Goal: Transaction & Acquisition: Purchase product/service

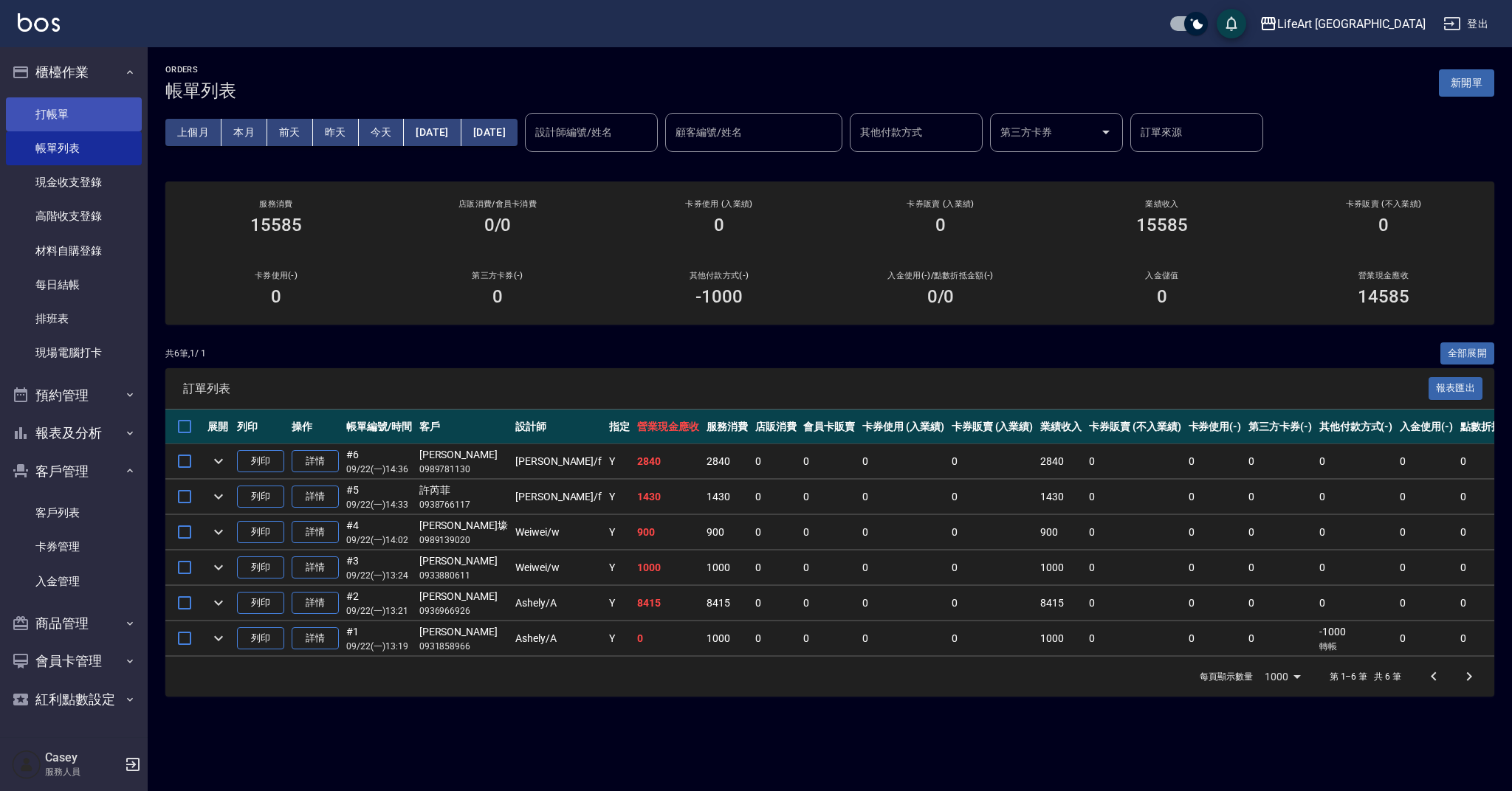
click at [18, 115] on link "打帳單" at bounding box center [73, 114] width 135 height 34
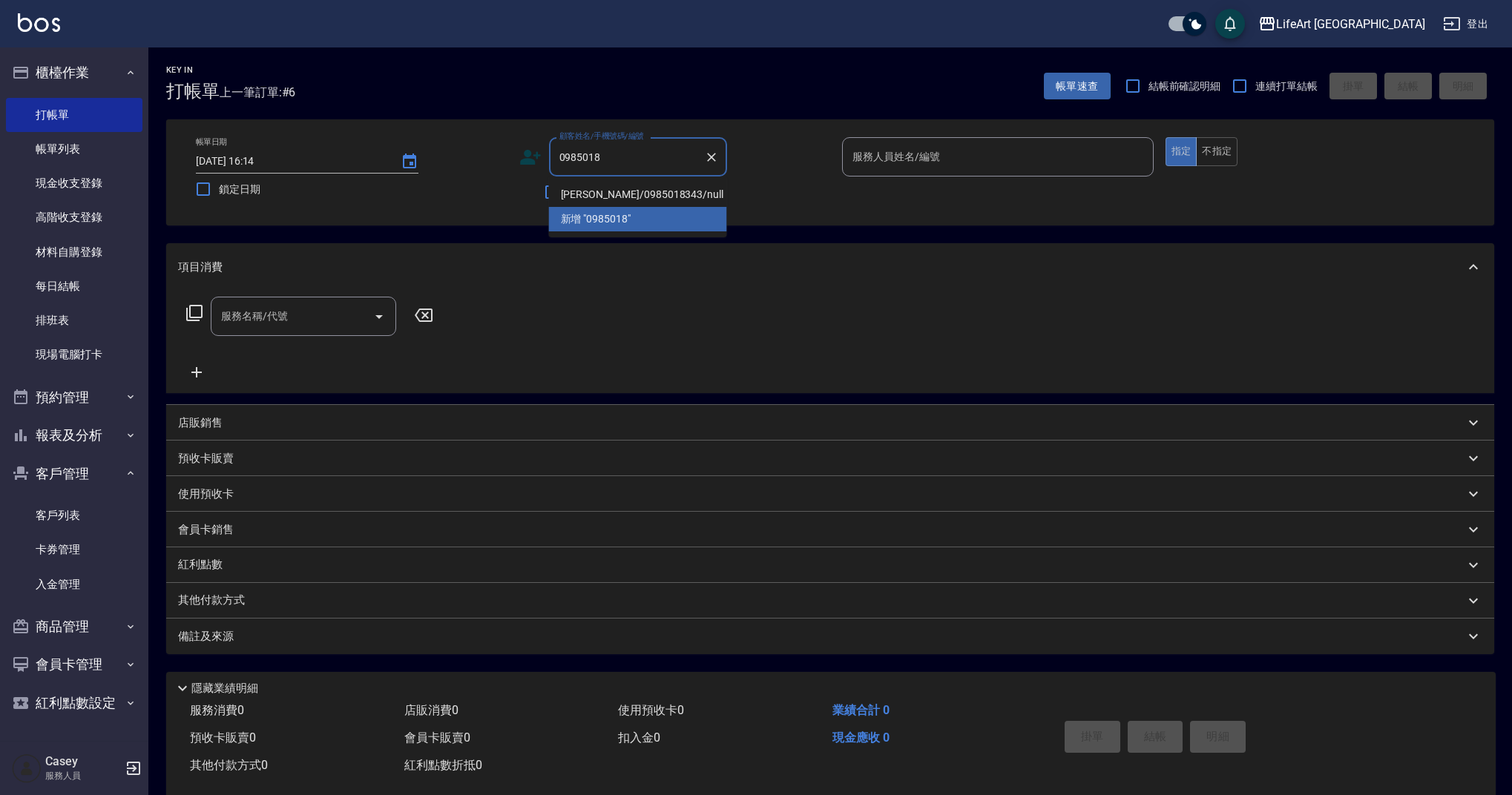
click at [658, 195] on li "[PERSON_NAME]/0985018343/null" at bounding box center [638, 194] width 178 height 25
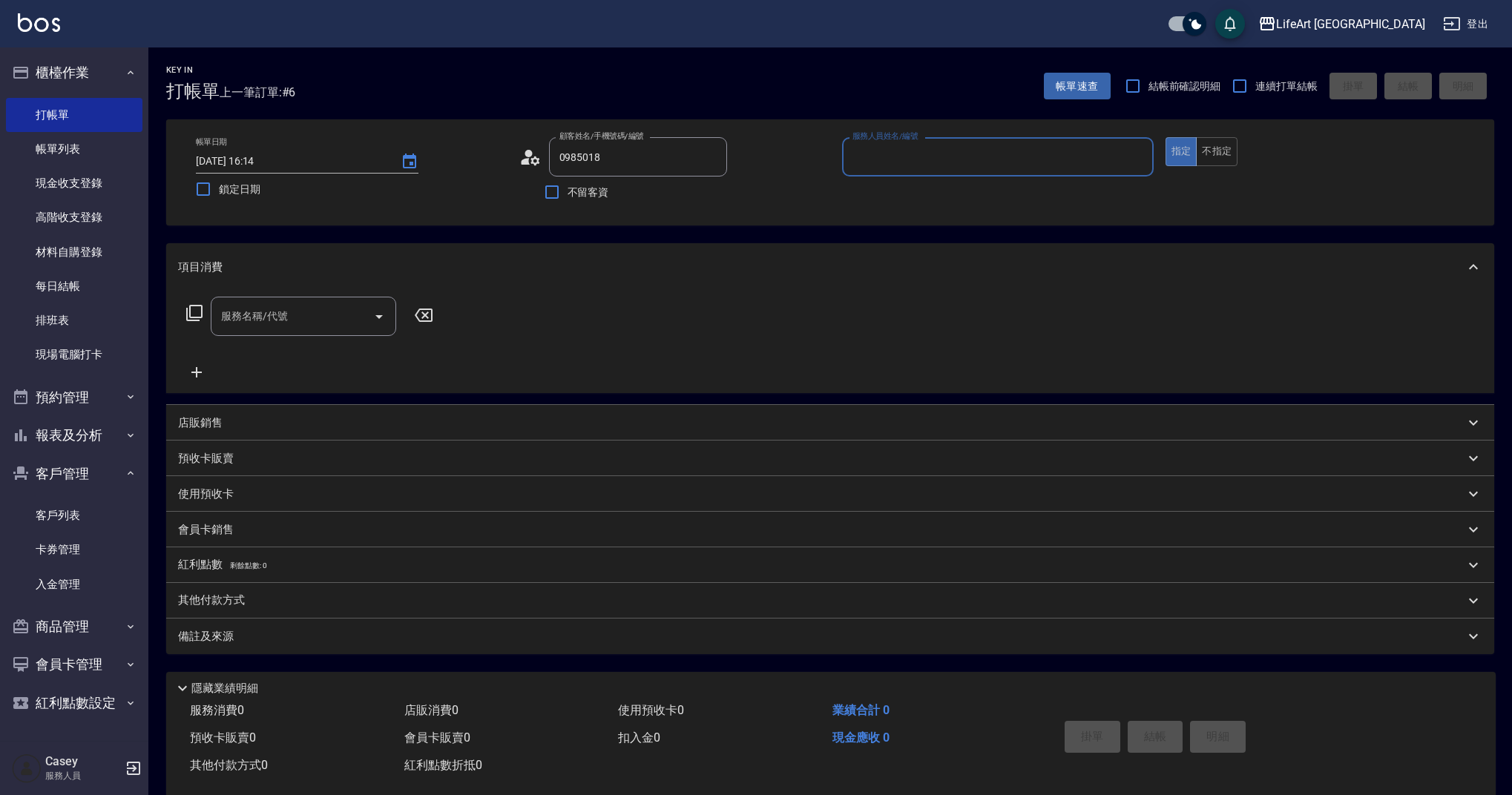
type input "[PERSON_NAME]/0985018343/null"
type input "Finney-f"
click at [309, 328] on input "服務名稱/代號" at bounding box center [292, 316] width 149 height 26
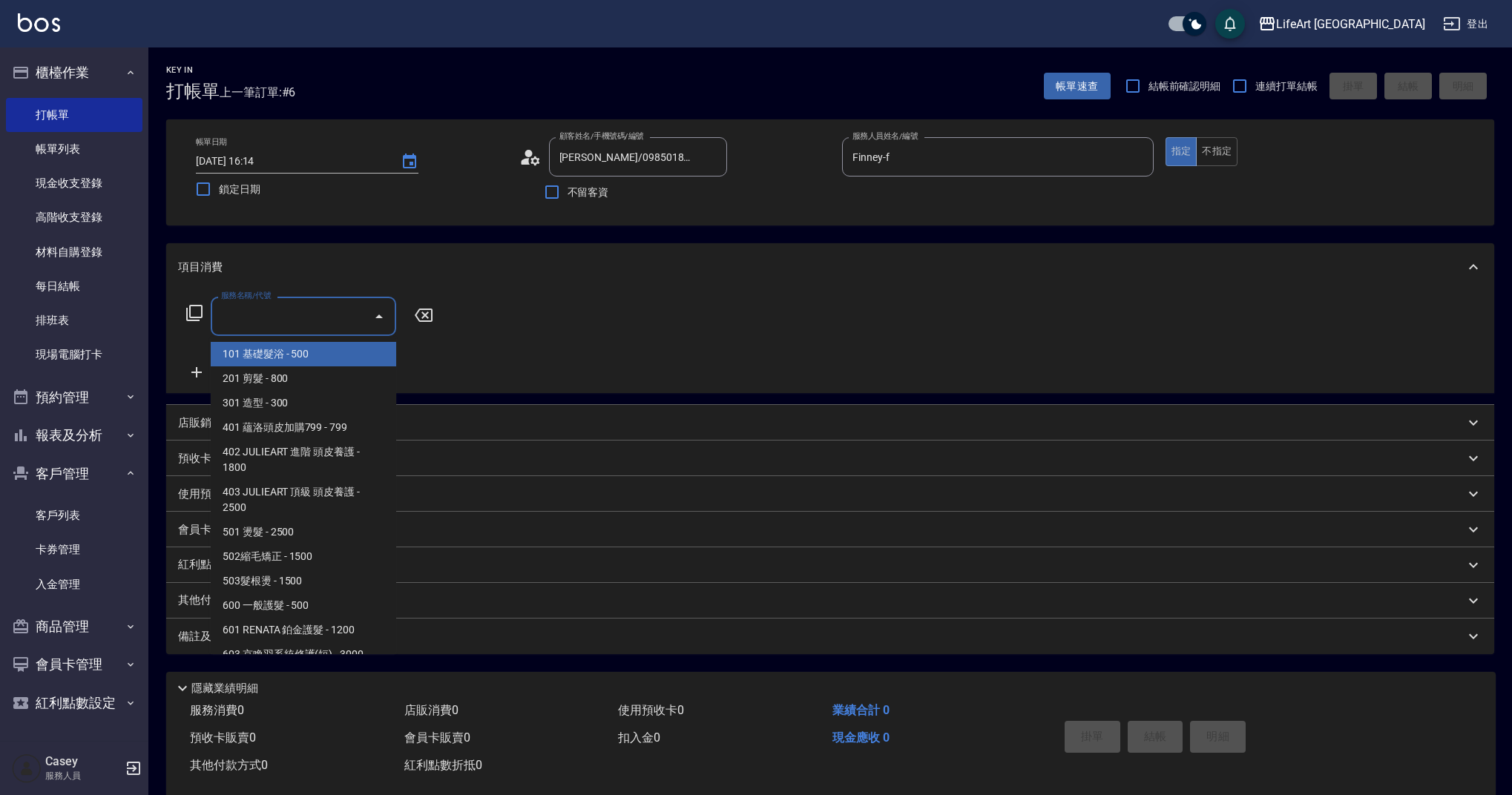
click at [302, 357] on span "101 基礎髮浴 - 500" at bounding box center [304, 354] width 186 height 25
type input "101 基礎髮浴 (101)"
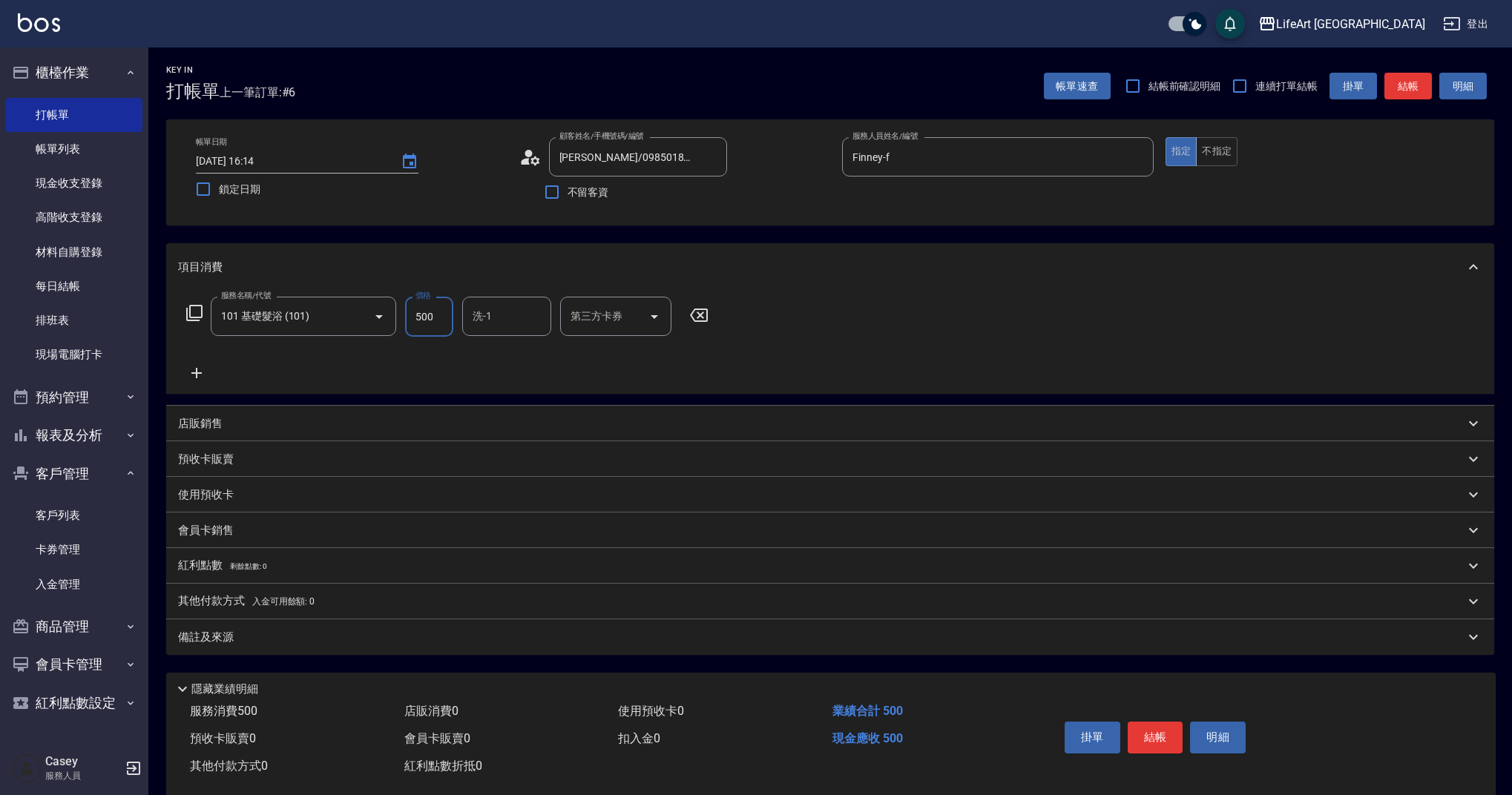
drag, startPoint x: 444, startPoint y: 318, endPoint x: 402, endPoint y: 317, distance: 42.0
click at [402, 317] on div "服務名稱/代號 101 基礎髮浴 (101) 服務名稱/代號 價格 500 價格 洗-1 洗-1 第三方卡券 第三方卡券" at bounding box center [447, 317] width 539 height 40
type input "100"
click at [862, 633] on div "備註及來源" at bounding box center [821, 637] width 1287 height 15
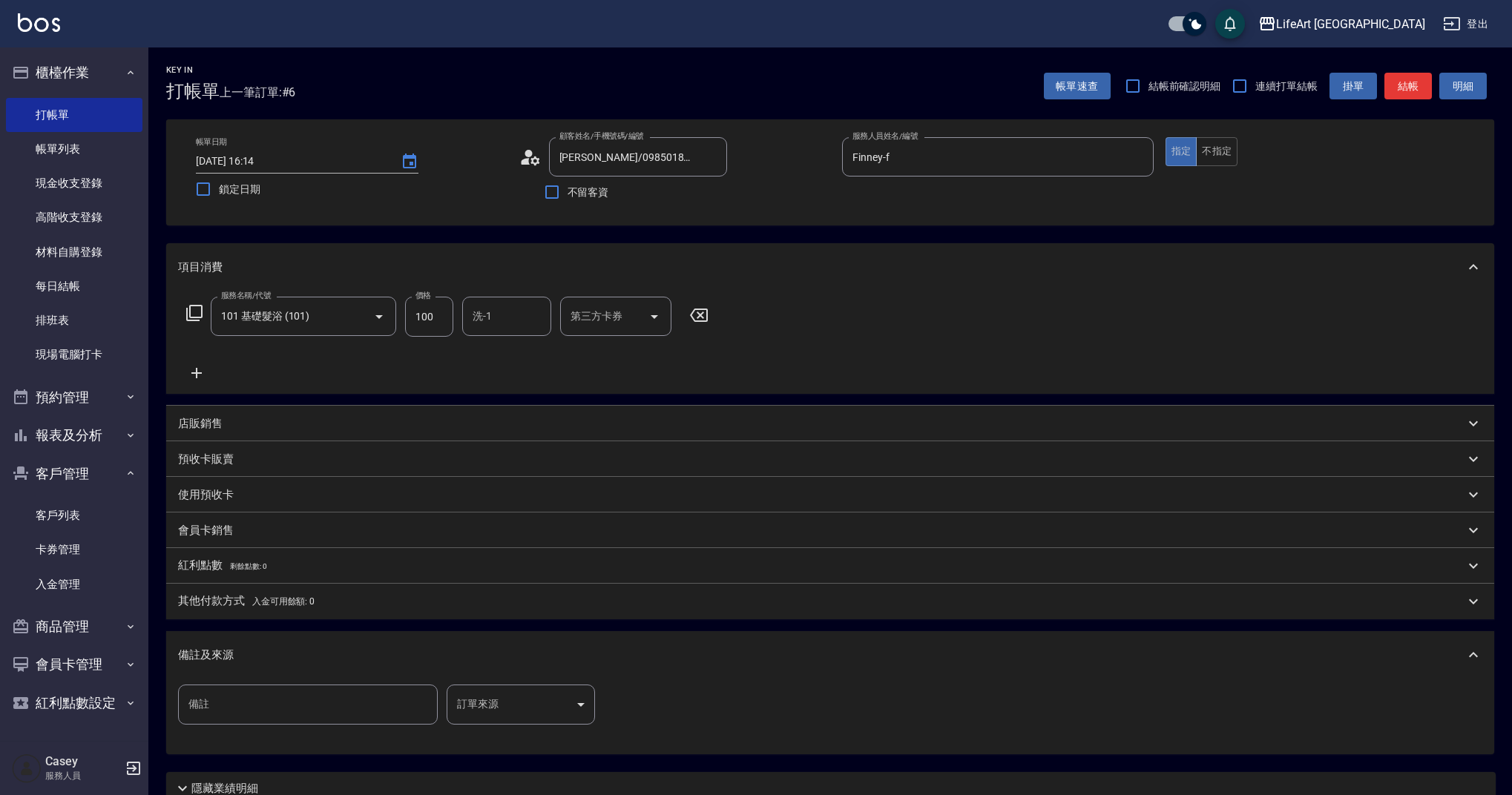
click at [553, 698] on body "LifeArt 蘆洲 登出 櫃檯作業 打帳單 帳單列表 現金收支登錄 高階收支登錄 材料自購登錄 每日結帳 排班表 現場電腦打卡 預約管理 預約管理 單日預約…" at bounding box center [756, 457] width 1512 height 915
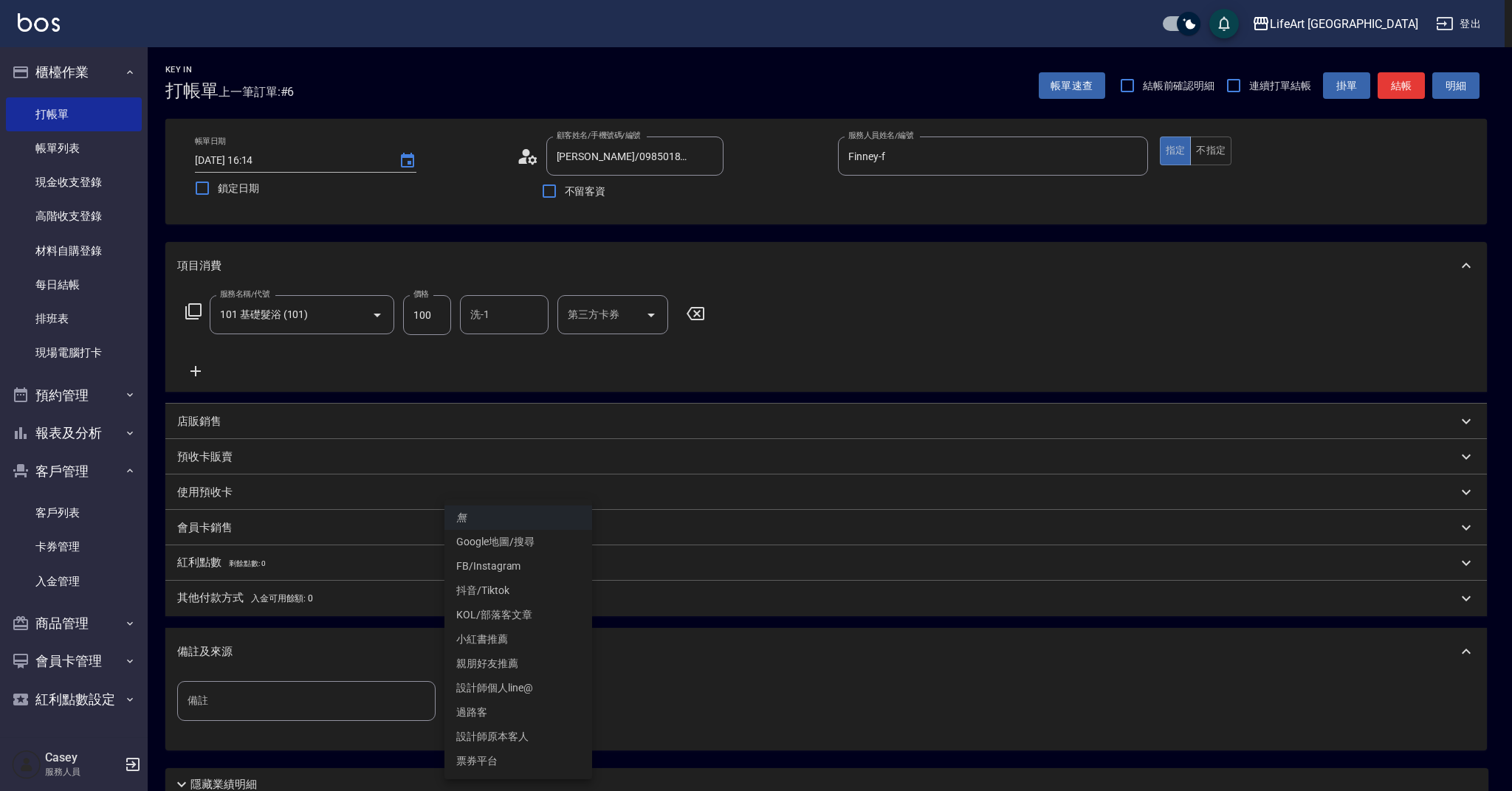
click at [533, 725] on li "設計師原本客人" at bounding box center [518, 737] width 148 height 25
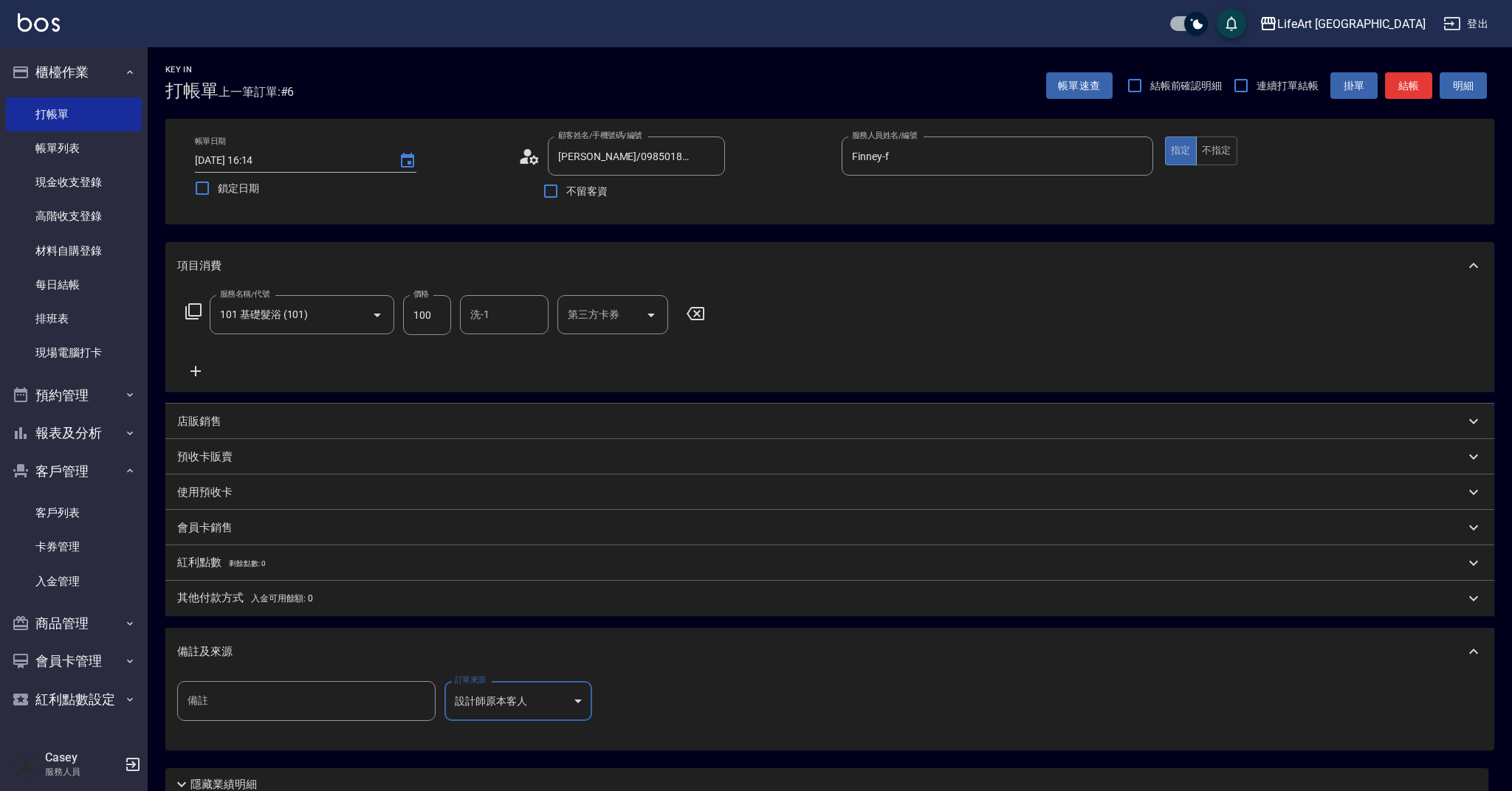
type input "設計師原本客人"
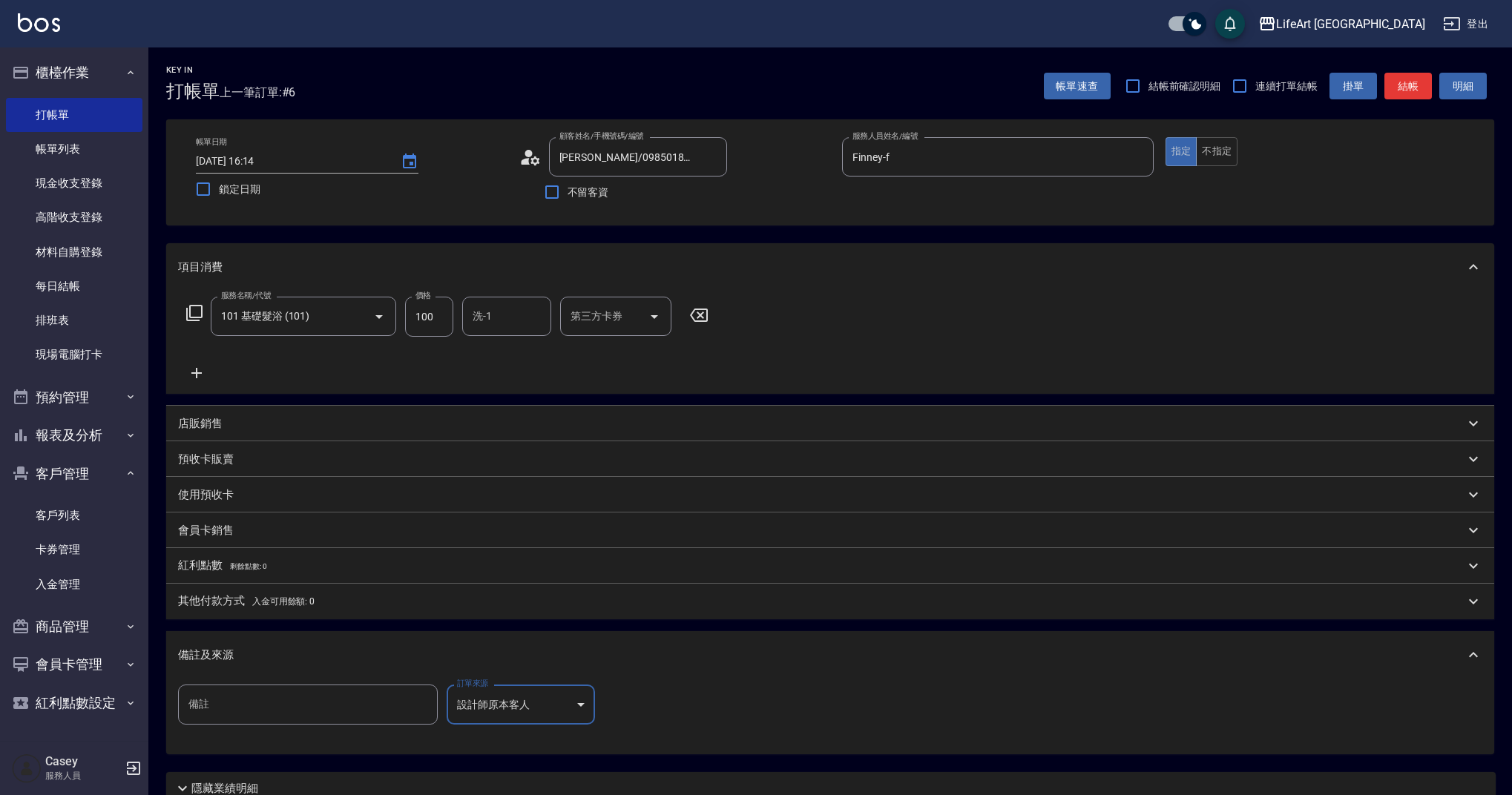
click at [682, 661] on div "備註及來源" at bounding box center [821, 655] width 1287 height 15
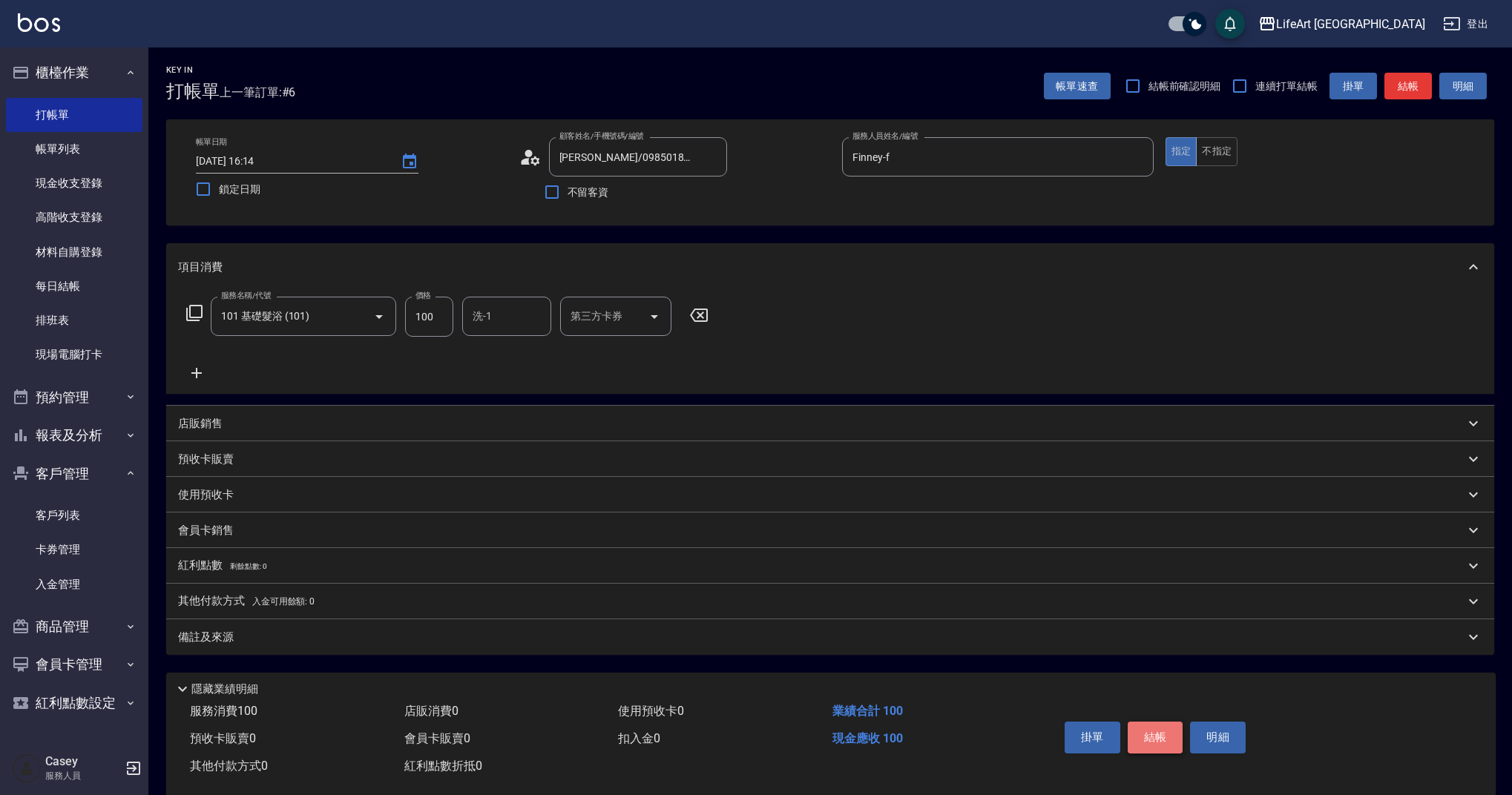
click at [1152, 748] on button "結帳" at bounding box center [1156, 737] width 56 height 32
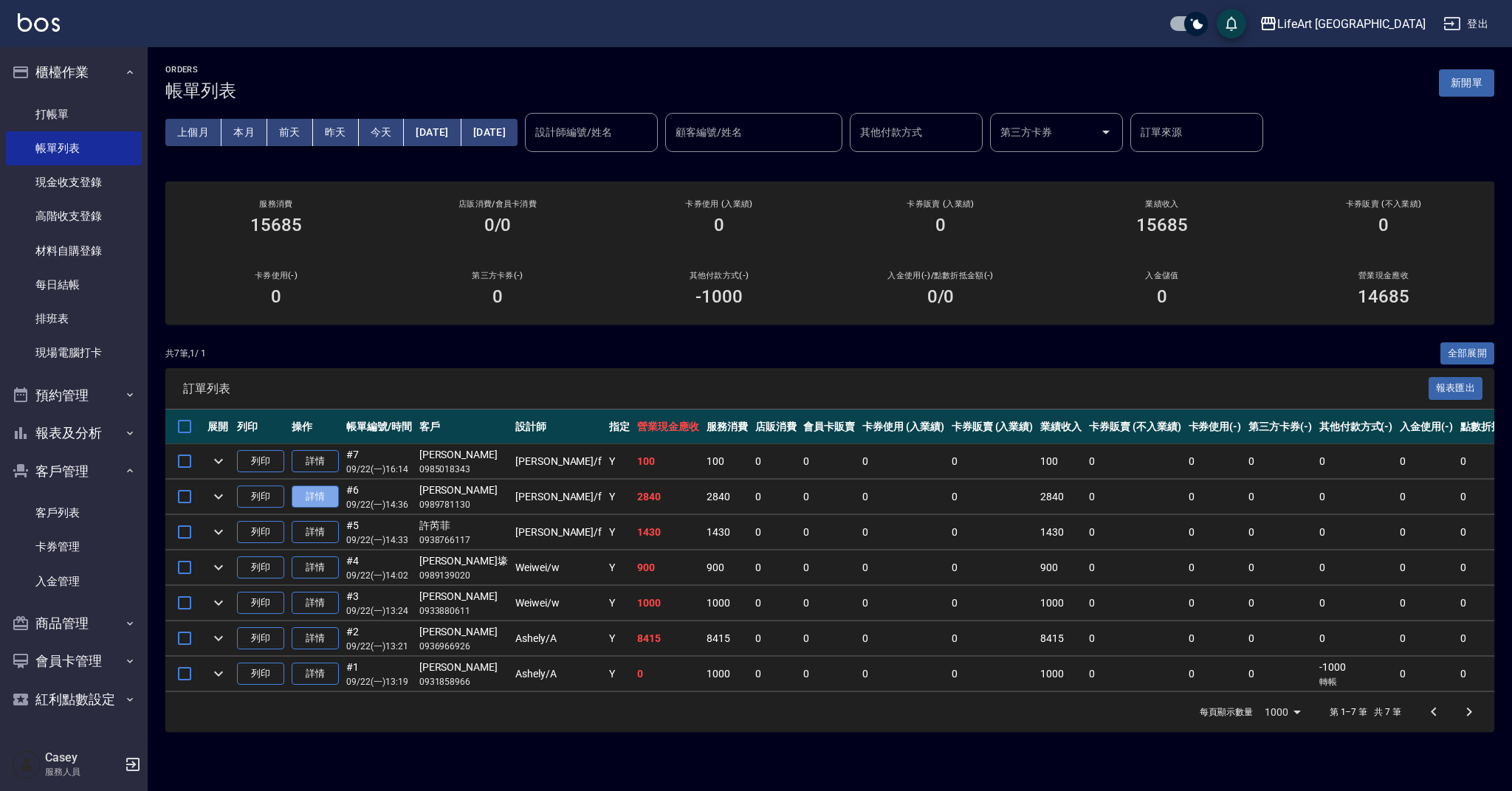
click at [303, 492] on link "詳情" at bounding box center [316, 497] width 48 height 23
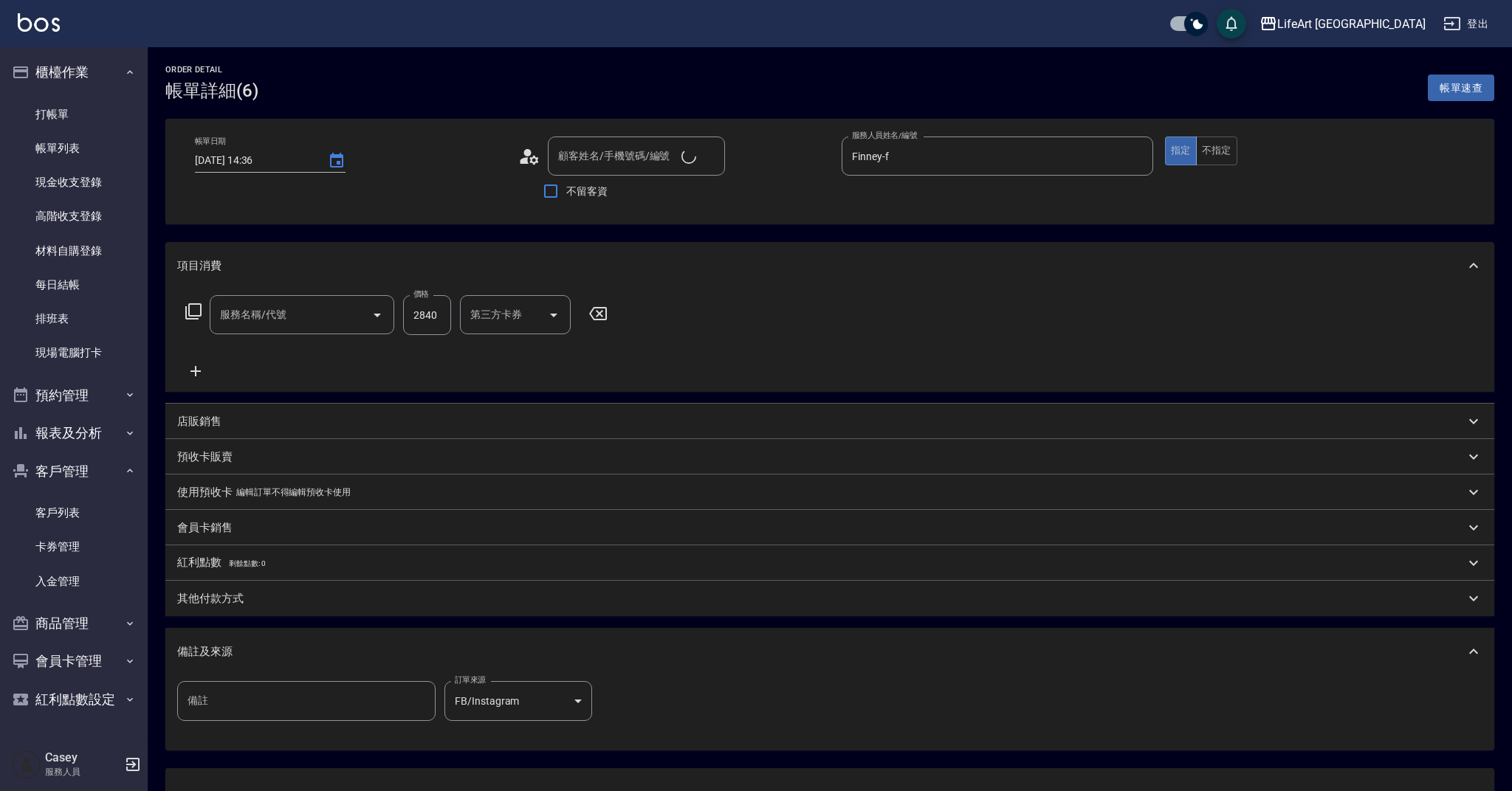
type input "[DATE] 14:36"
type input "[PERSON_NAME]/0989781130/null"
type input "Finney-f"
type input "701 染髮(701)"
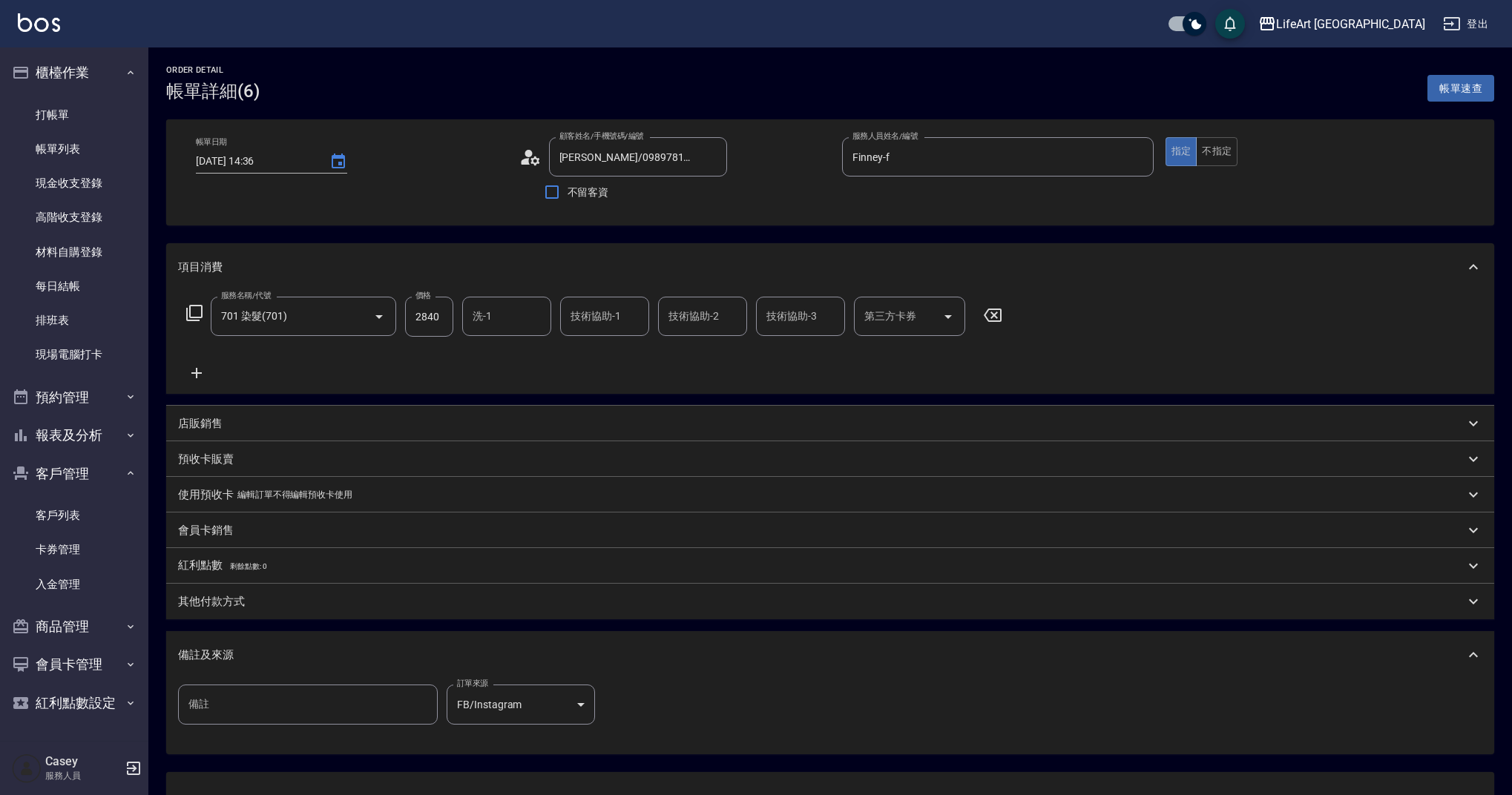
click at [231, 612] on div "其他付款方式" at bounding box center [830, 601] width 1328 height 35
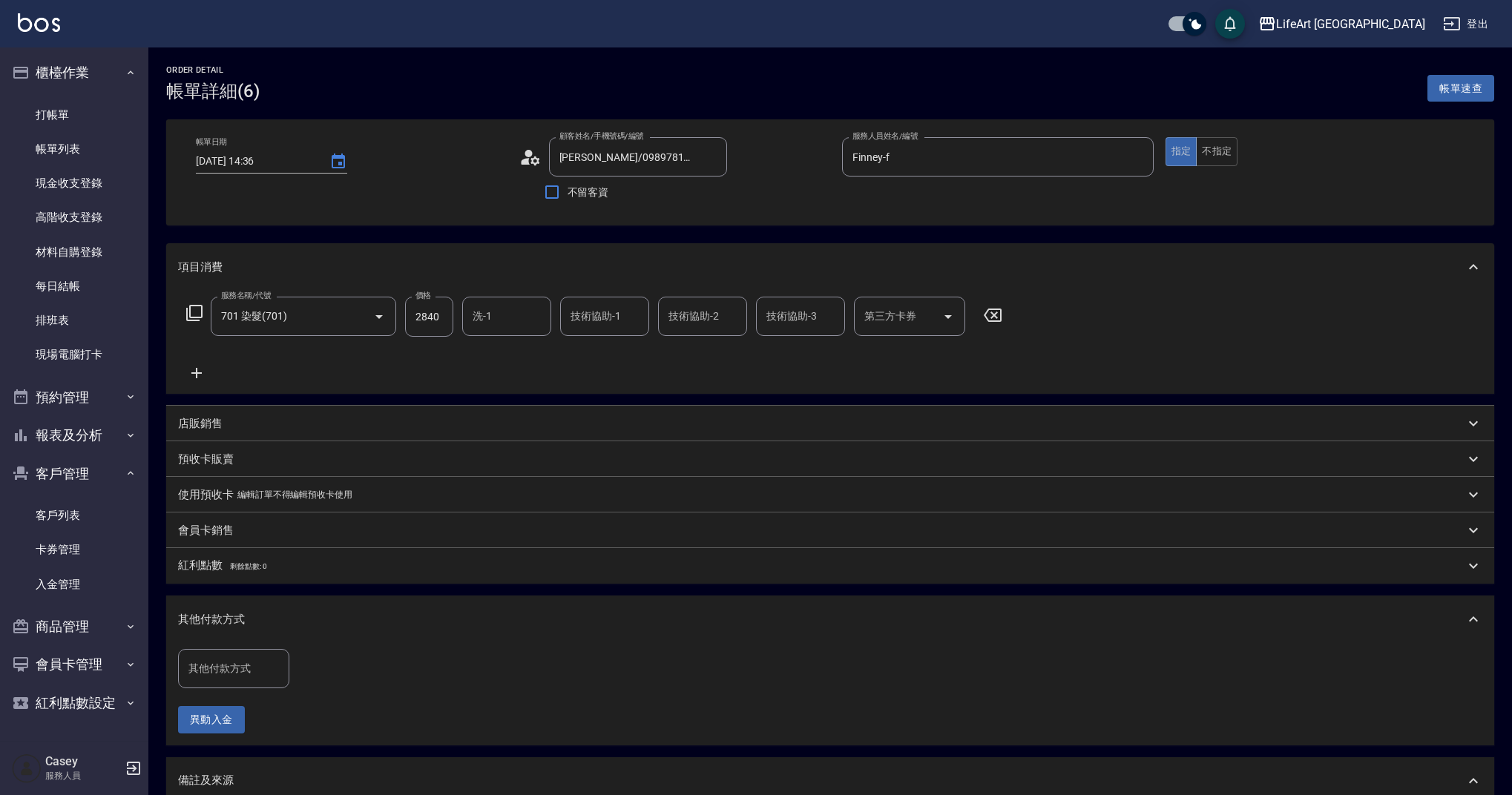
click at [225, 674] on input "其他付款方式" at bounding box center [234, 668] width 98 height 26
click at [232, 557] on span "轉帳" at bounding box center [234, 557] width 111 height 25
type input "轉帳"
drag, startPoint x: 339, startPoint y: 659, endPoint x: 301, endPoint y: 670, distance: 39.6
click at [301, 670] on input "0" at bounding box center [354, 669] width 111 height 40
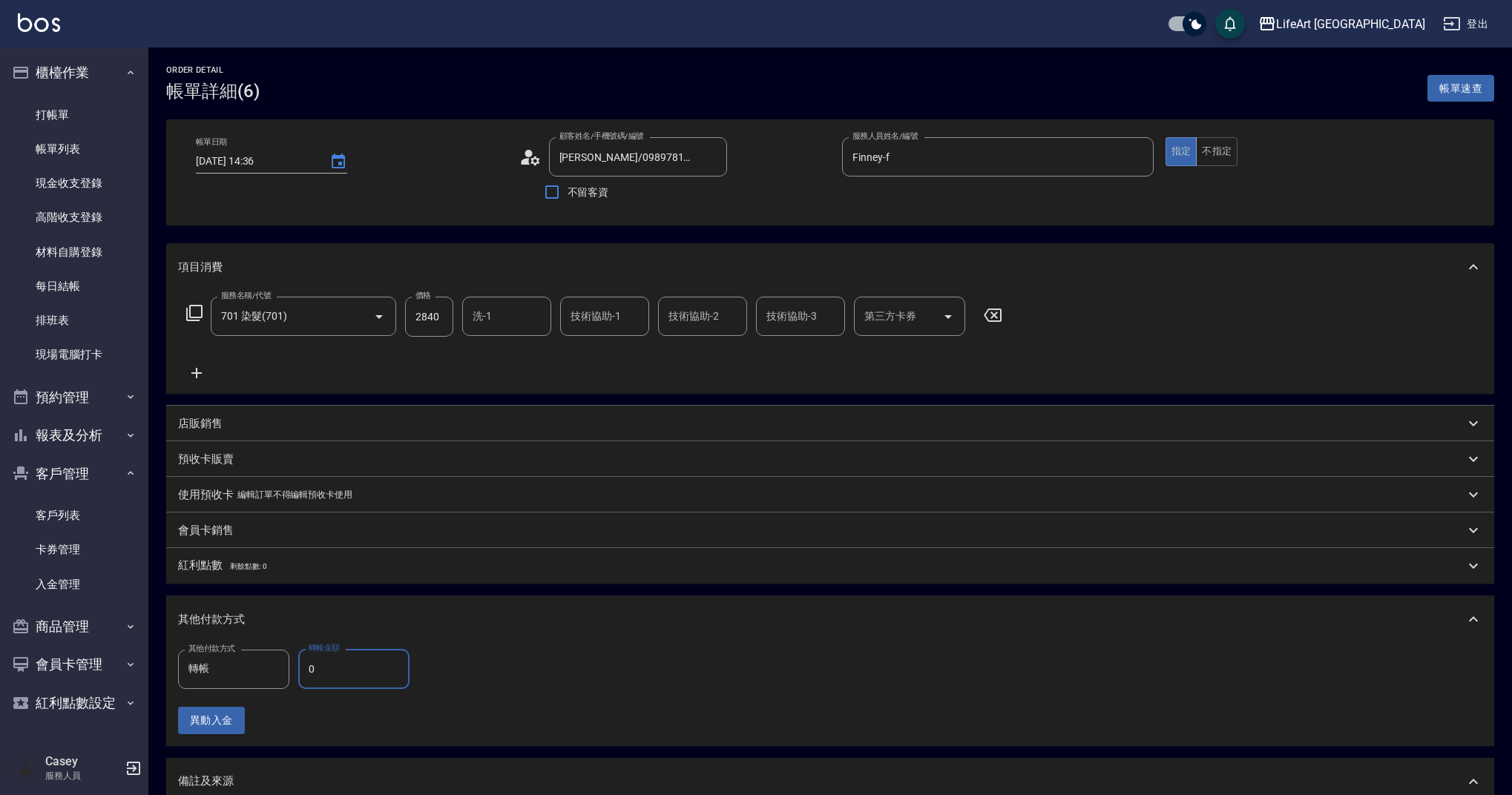
drag, startPoint x: 304, startPoint y: 670, endPoint x: 333, endPoint y: 670, distance: 29.0
click at [333, 670] on input "0" at bounding box center [354, 669] width 111 height 40
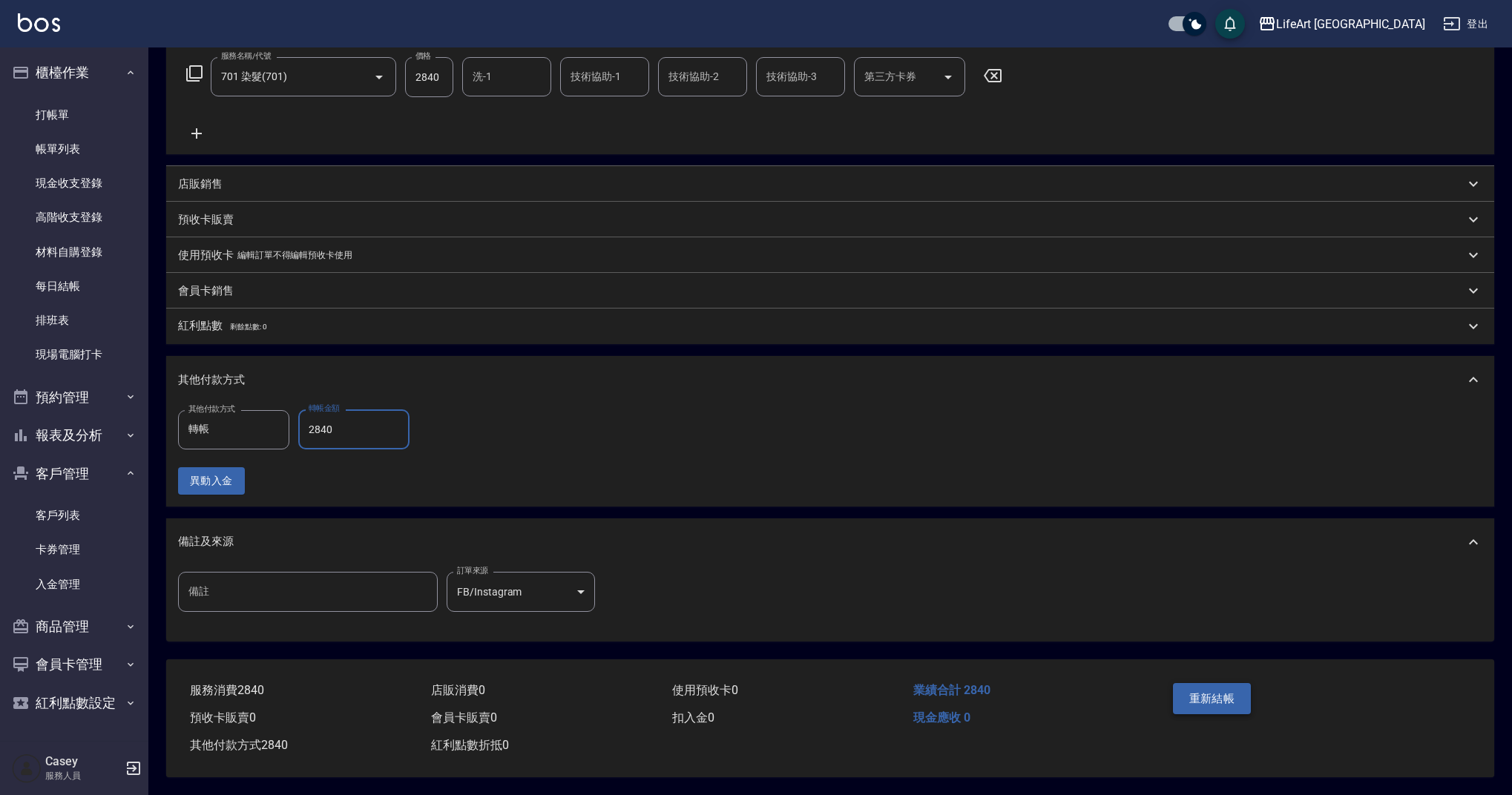
type input "2840"
click at [1213, 684] on button "重新結帳" at bounding box center [1212, 698] width 79 height 32
